Goal: Information Seeking & Learning: Check status

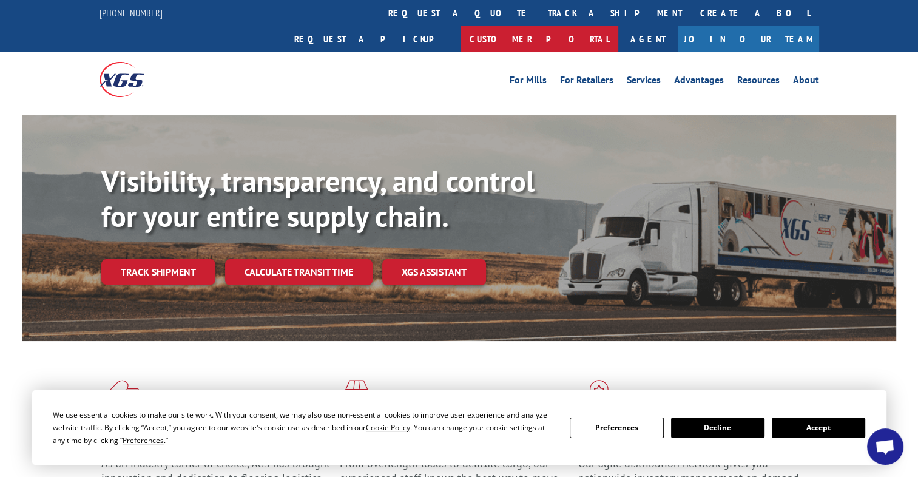
click at [618, 26] on link "Customer Portal" at bounding box center [540, 39] width 158 height 26
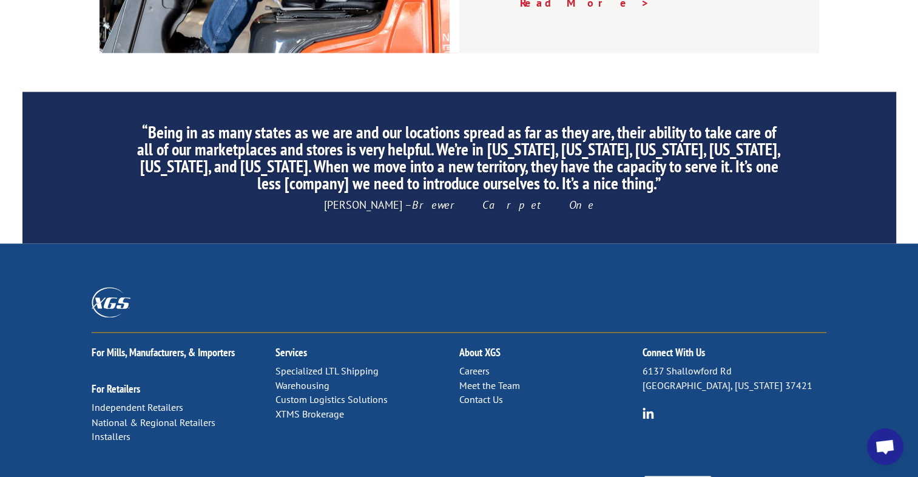
scroll to position [1925, 0]
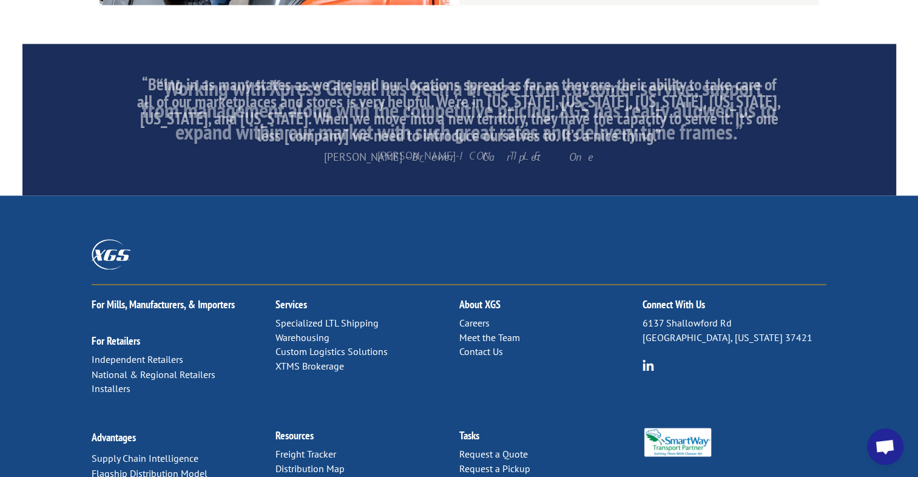
click at [316, 462] on link "Distribution Map" at bounding box center [310, 468] width 69 height 12
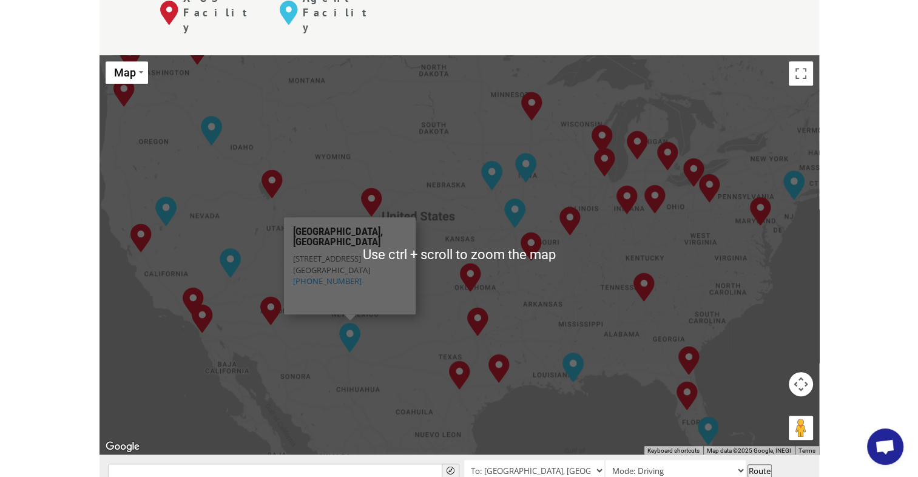
scroll to position [364, 0]
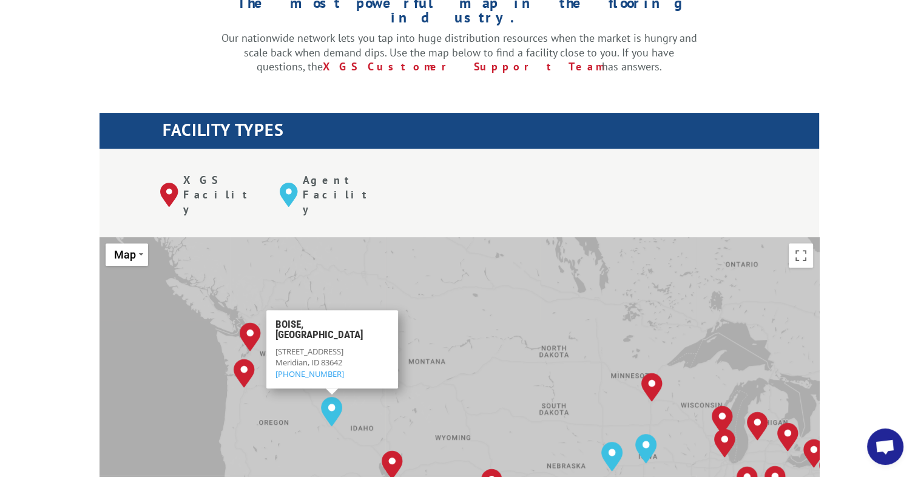
drag, startPoint x: 356, startPoint y: 239, endPoint x: 477, endPoint y: 325, distance: 148.5
click at [477, 325] on div "[GEOGRAPHIC_DATA], [GEOGRAPHIC_DATA] [GEOGRAPHIC_DATA], [GEOGRAPHIC_DATA] [GEOG…" at bounding box center [460, 436] width 720 height 399
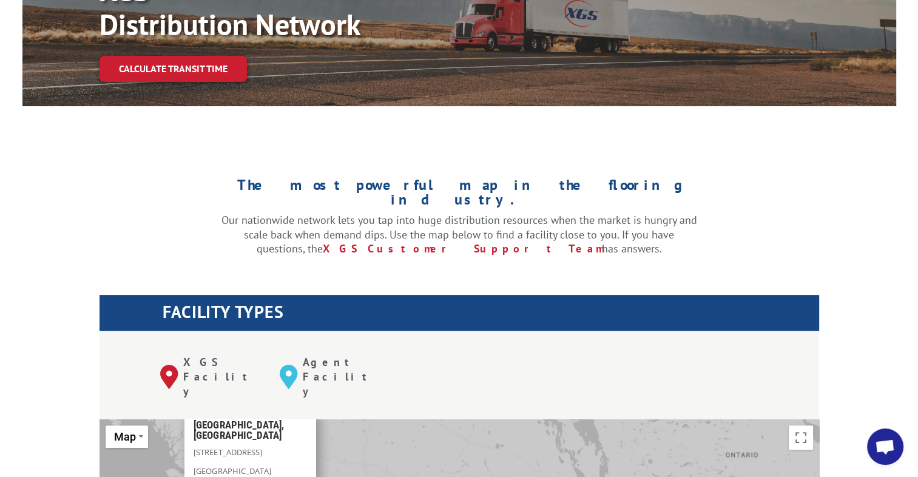
scroll to position [0, 0]
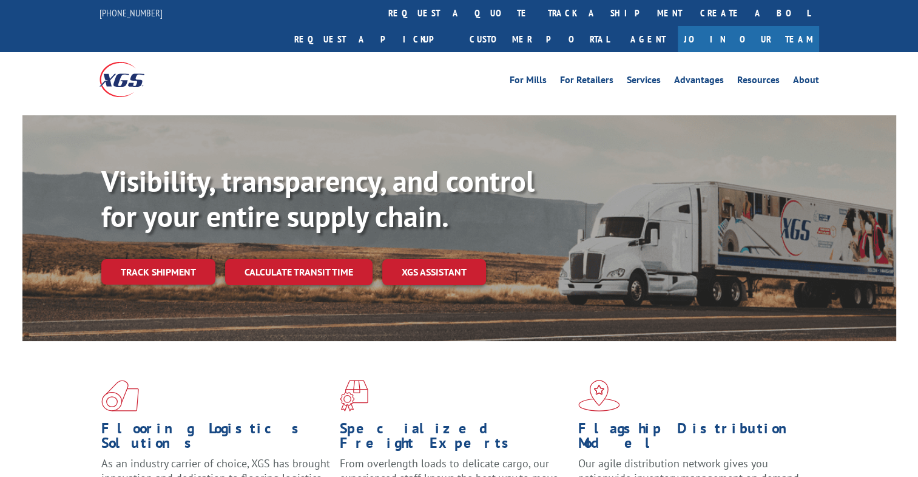
drag, startPoint x: 437, startPoint y: 16, endPoint x: 429, endPoint y: 57, distance: 41.5
click at [539, 16] on link "track a shipment" at bounding box center [615, 13] width 152 height 26
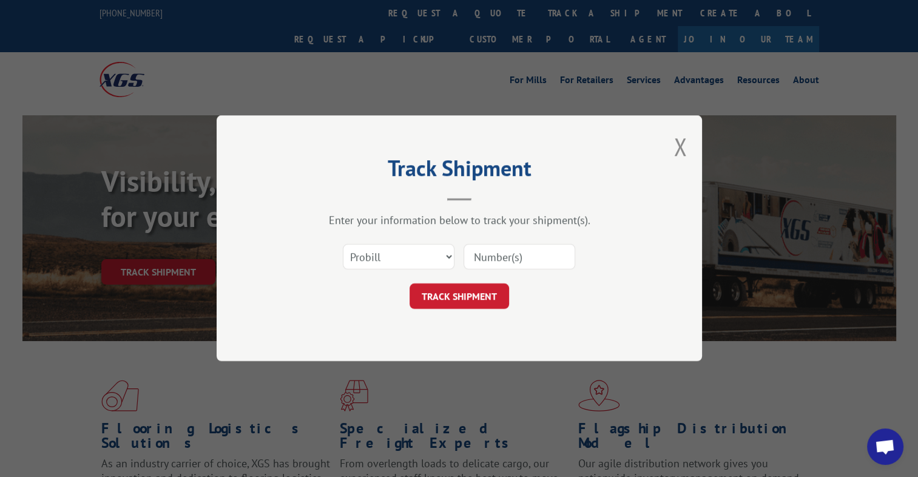
click at [396, 270] on div "Select category... Probill BOL PO" at bounding box center [399, 257] width 110 height 28
drag, startPoint x: 382, startPoint y: 257, endPoint x: 379, endPoint y: 268, distance: 11.9
click at [382, 257] on select "Select category... Probill BOL PO" at bounding box center [399, 257] width 112 height 25
select select "bol"
click at [343, 245] on select "Select category... Probill BOL PO" at bounding box center [399, 257] width 112 height 25
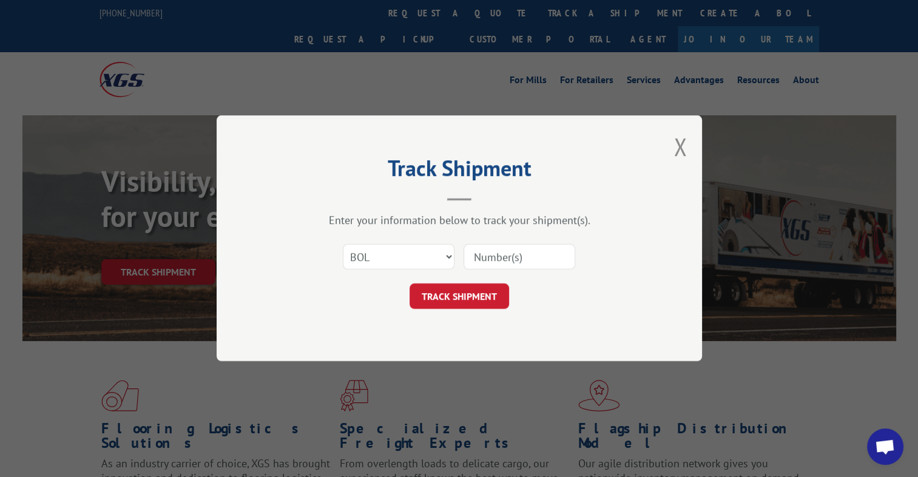
paste input "3396941"
type input "3396941"
click at [486, 303] on button "TRACK SHIPMENT" at bounding box center [460, 296] width 100 height 25
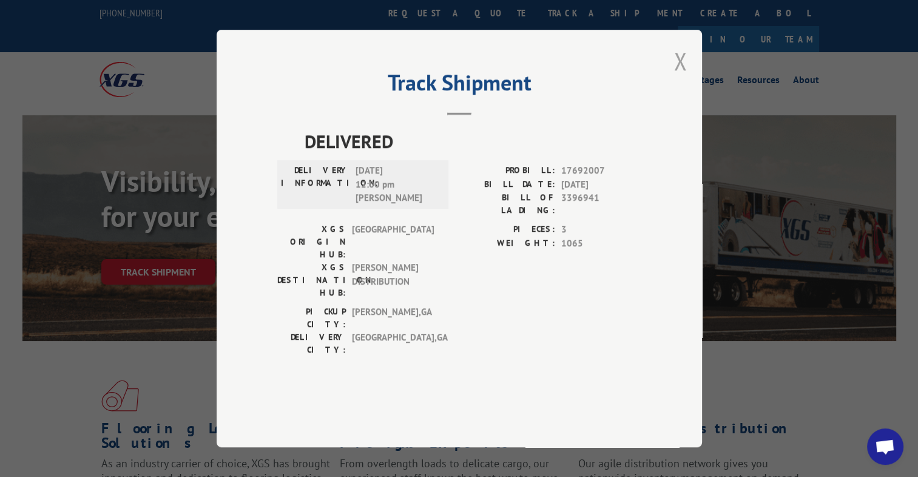
click at [680, 77] on button "Close modal" at bounding box center [680, 61] width 13 height 32
